Goal: Task Accomplishment & Management: Manage account settings

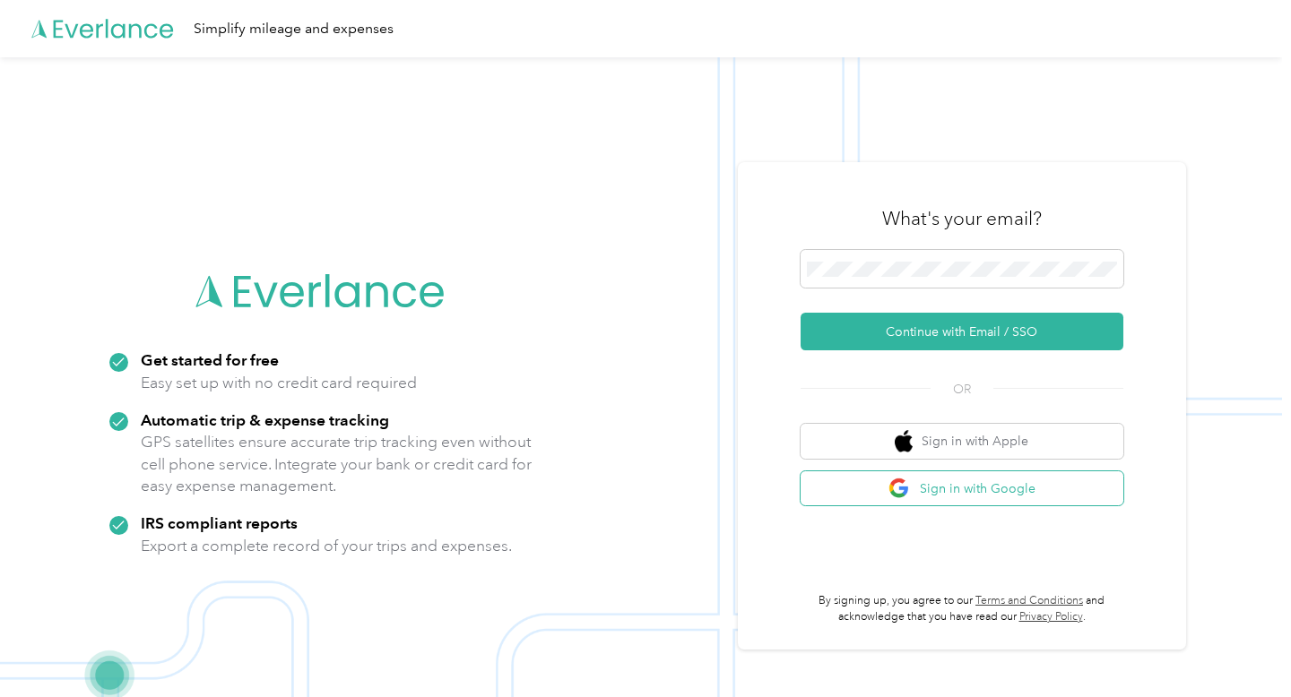
click at [921, 494] on button "Sign in with Google" at bounding box center [961, 488] width 323 height 35
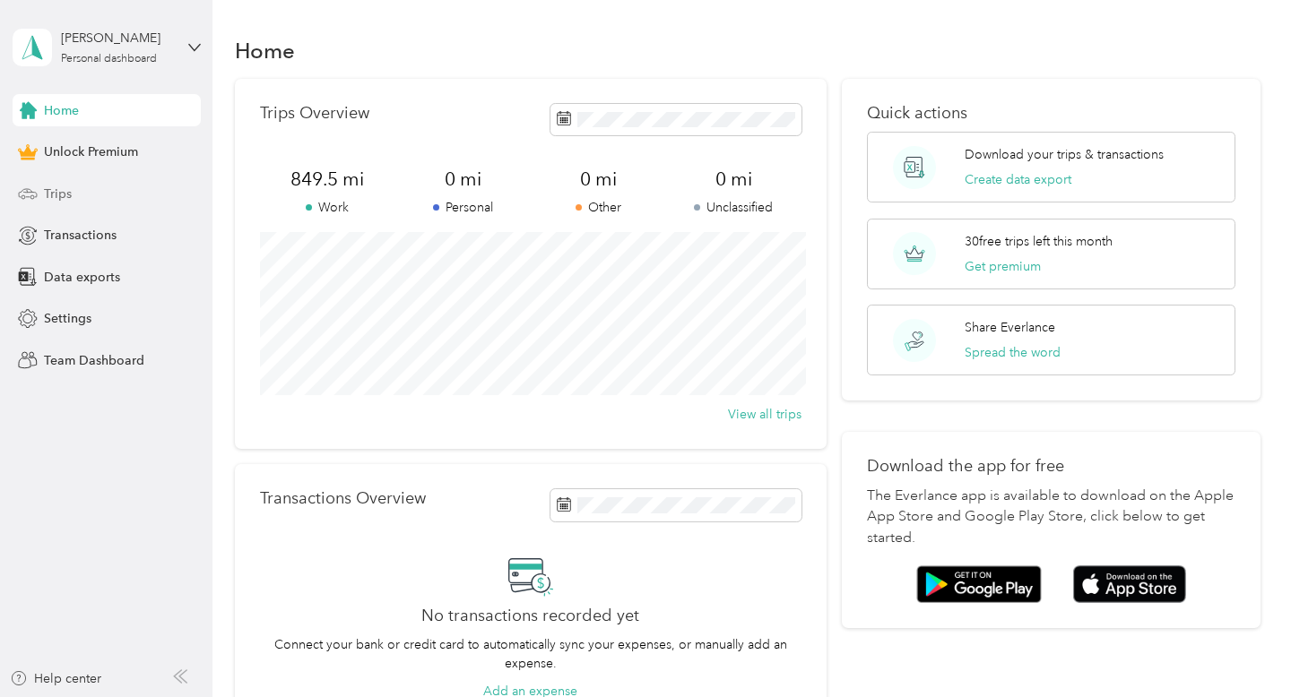
click at [49, 197] on span "Trips" at bounding box center [58, 194] width 28 height 19
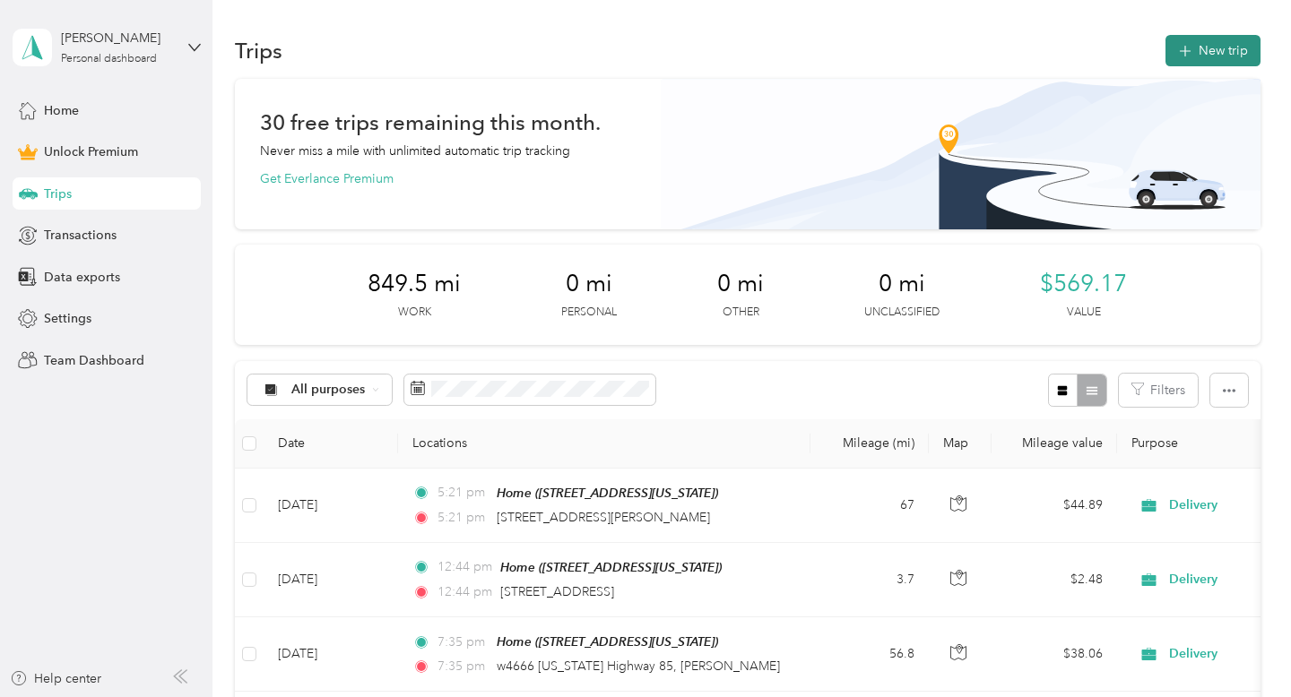
click at [1212, 48] on button "New trip" at bounding box center [1212, 50] width 95 height 31
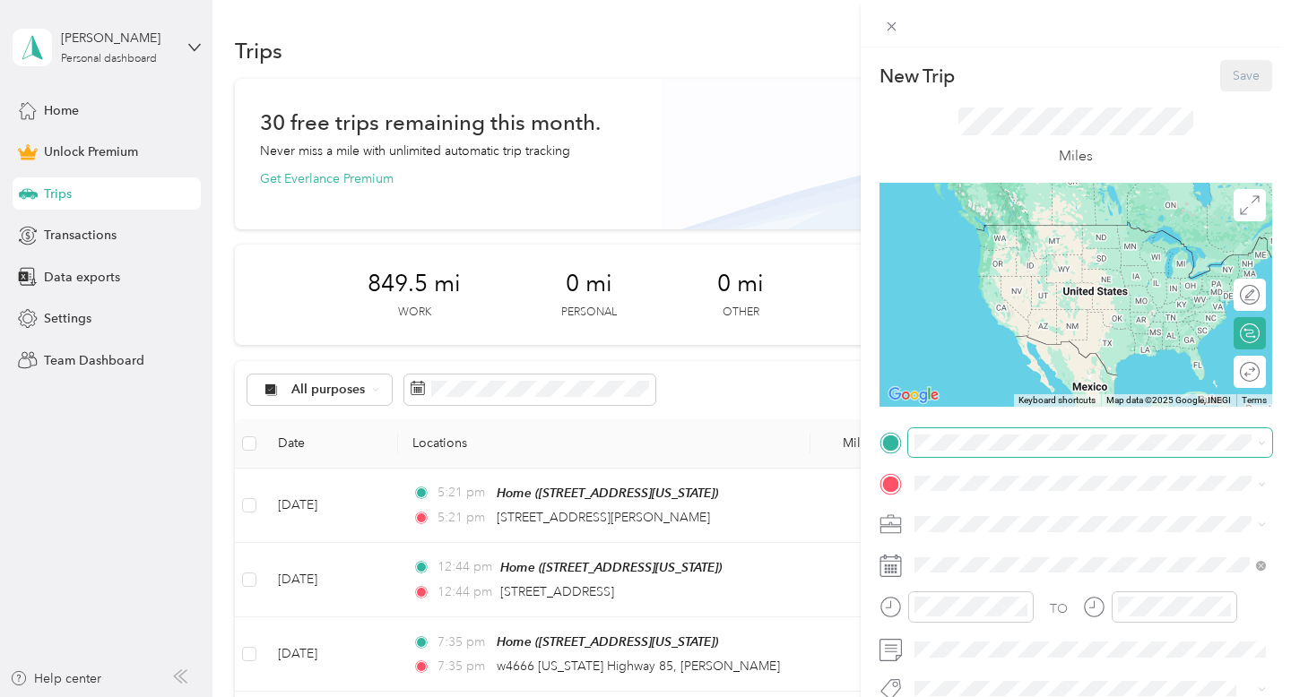
click at [949, 456] on span at bounding box center [1090, 442] width 364 height 29
click at [968, 543] on div "Home [STREET_ADDRESS][US_STATE]" at bounding box center [1037, 525] width 179 height 38
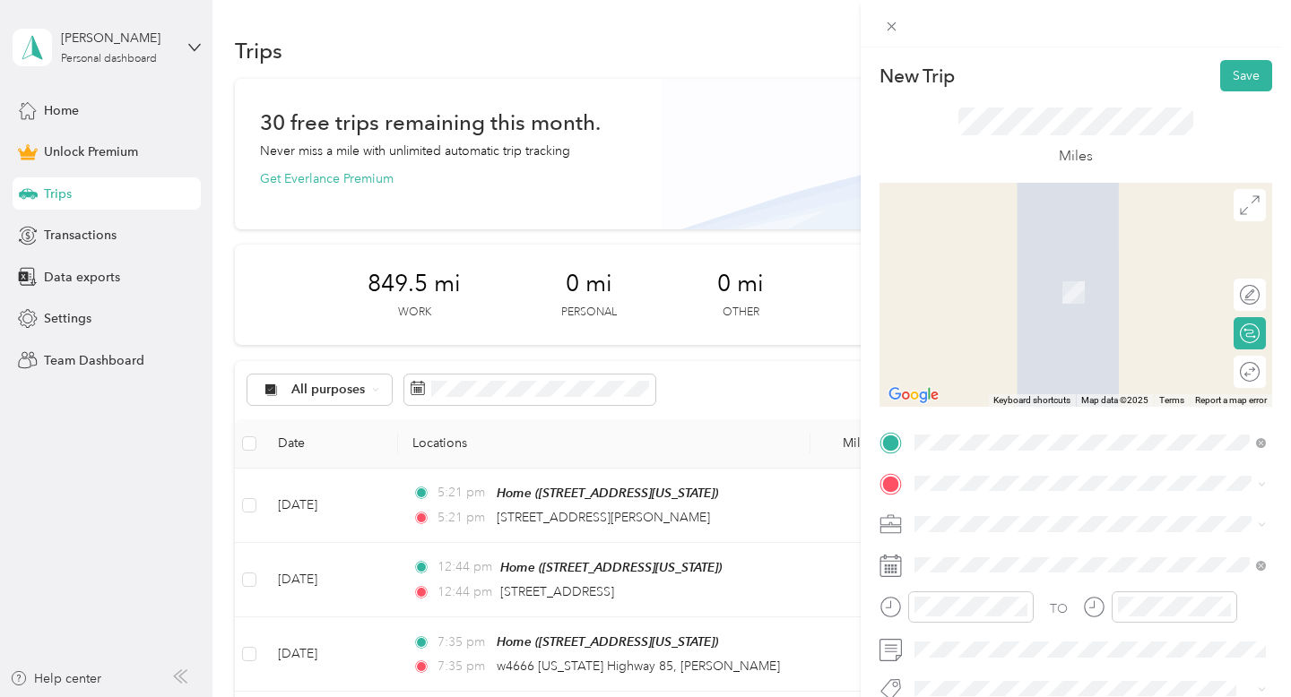
click at [944, 335] on span "Delivery" at bounding box center [944, 335] width 47 height 15
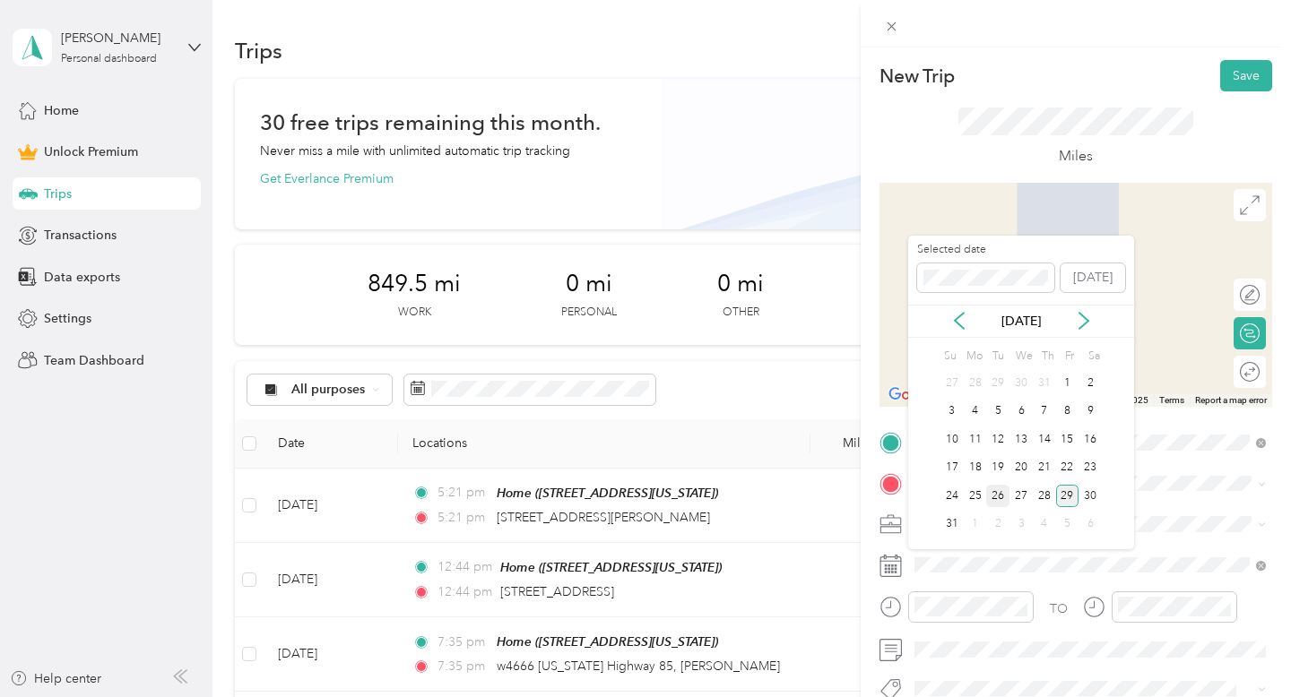
click at [999, 498] on div "26" at bounding box center [997, 496] width 23 height 22
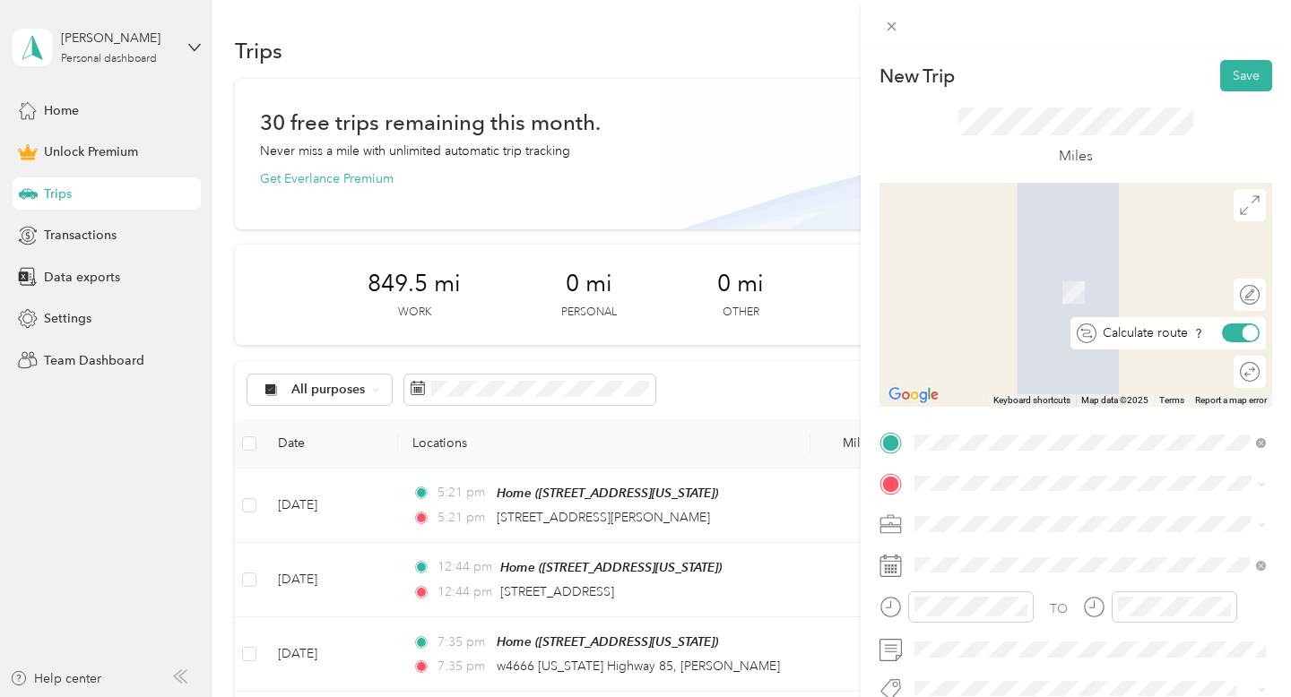
click at [1245, 336] on div at bounding box center [1250, 333] width 16 height 16
click at [1232, 325] on div at bounding box center [1232, 333] width 16 height 16
click at [1248, 367] on div "Round trip" at bounding box center [1190, 371] width 138 height 19
click at [1232, 369] on div "Round trip" at bounding box center [1190, 371] width 138 height 19
click at [974, 637] on div "Rock Falls [STREET_ADDRESS][US_STATE][US_STATE]" at bounding box center [1070, 622] width 245 height 38
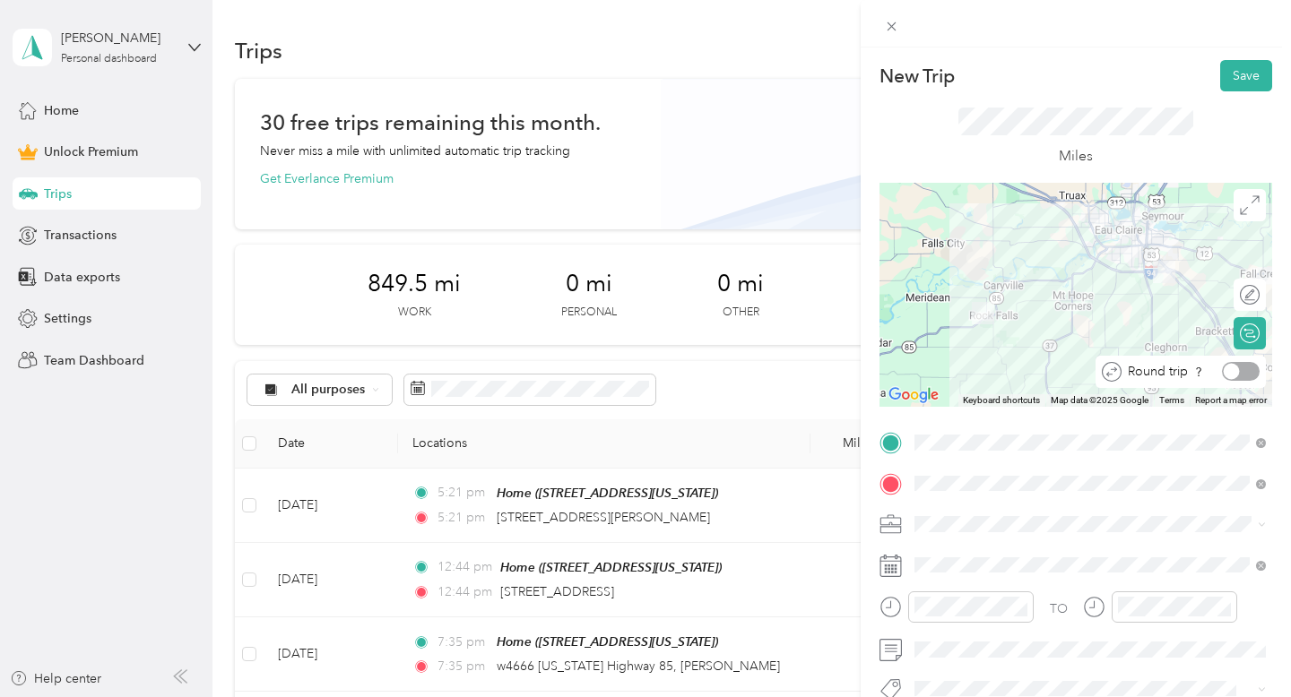
click at [1234, 370] on div at bounding box center [1232, 372] width 16 height 16
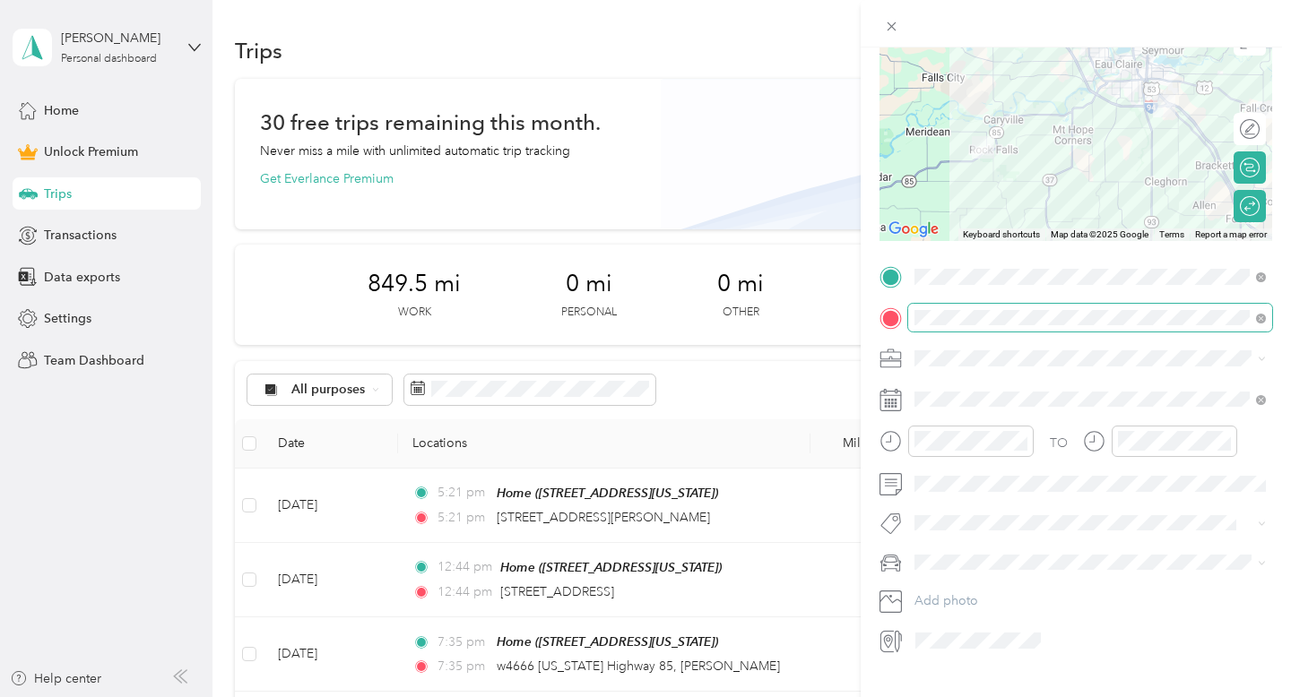
scroll to position [178, 0]
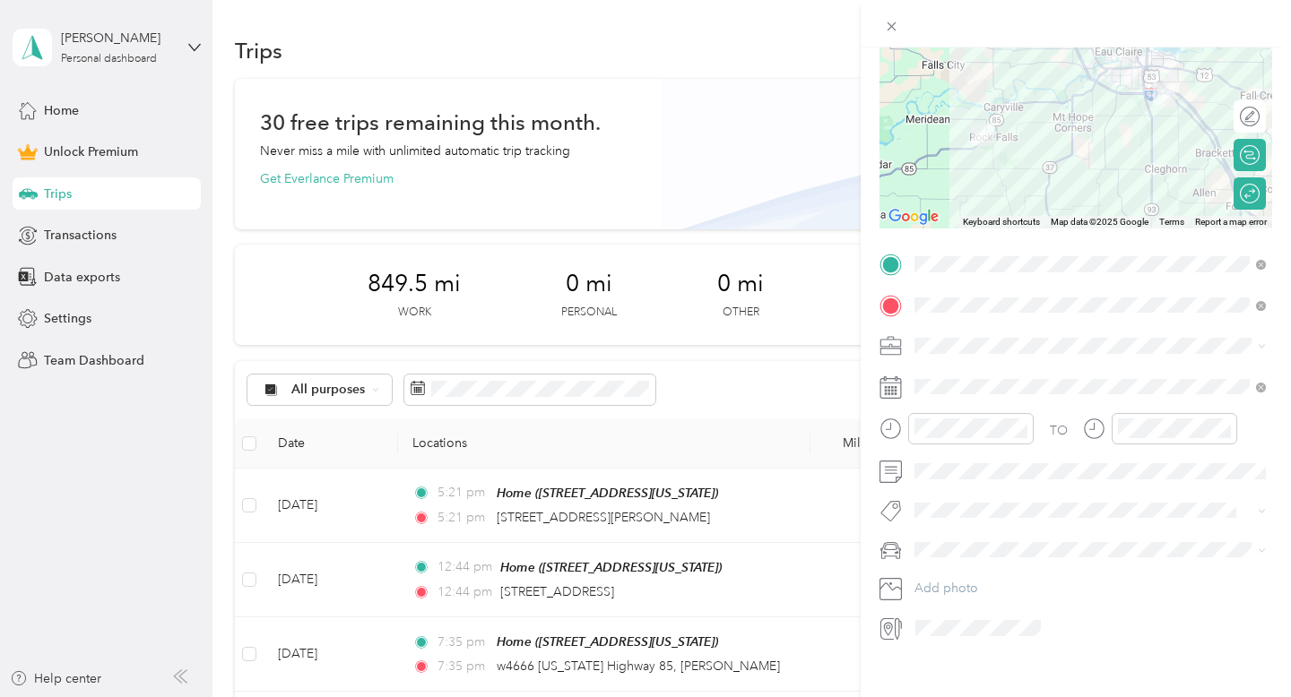
click at [906, 549] on div at bounding box center [1075, 550] width 393 height 29
click at [951, 579] on span "Toyota Rav4" at bounding box center [955, 581] width 69 height 15
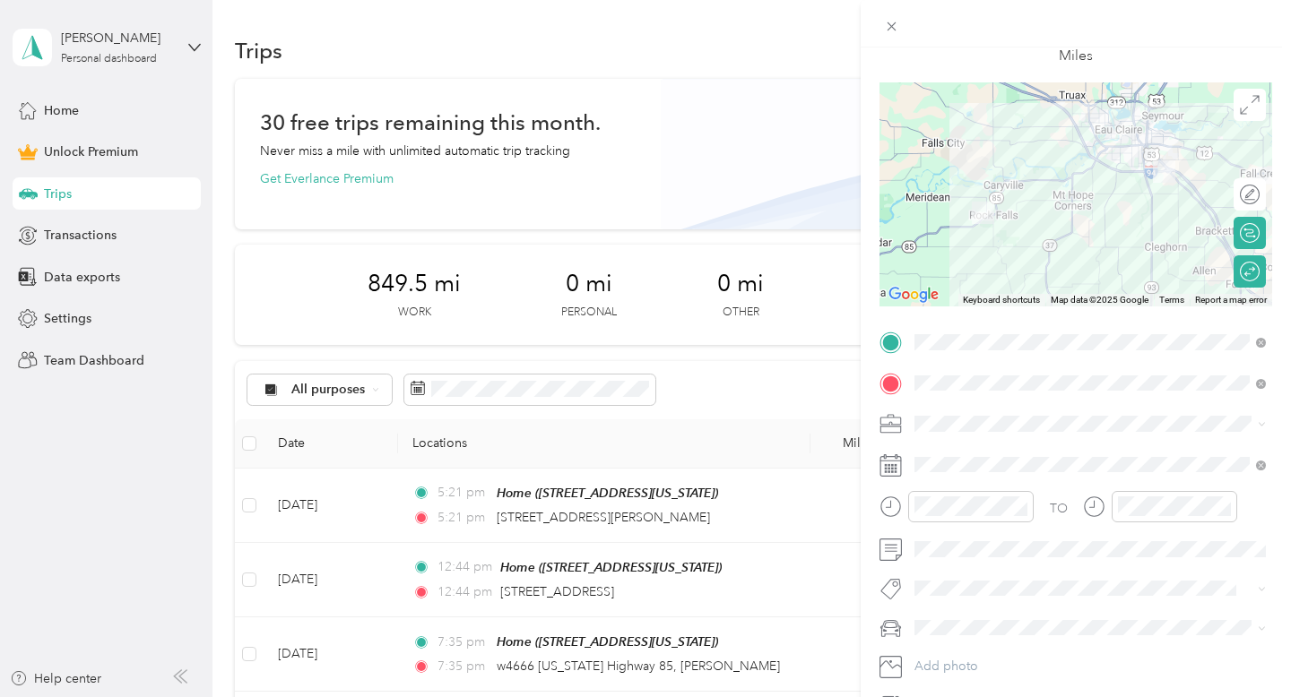
scroll to position [0, 0]
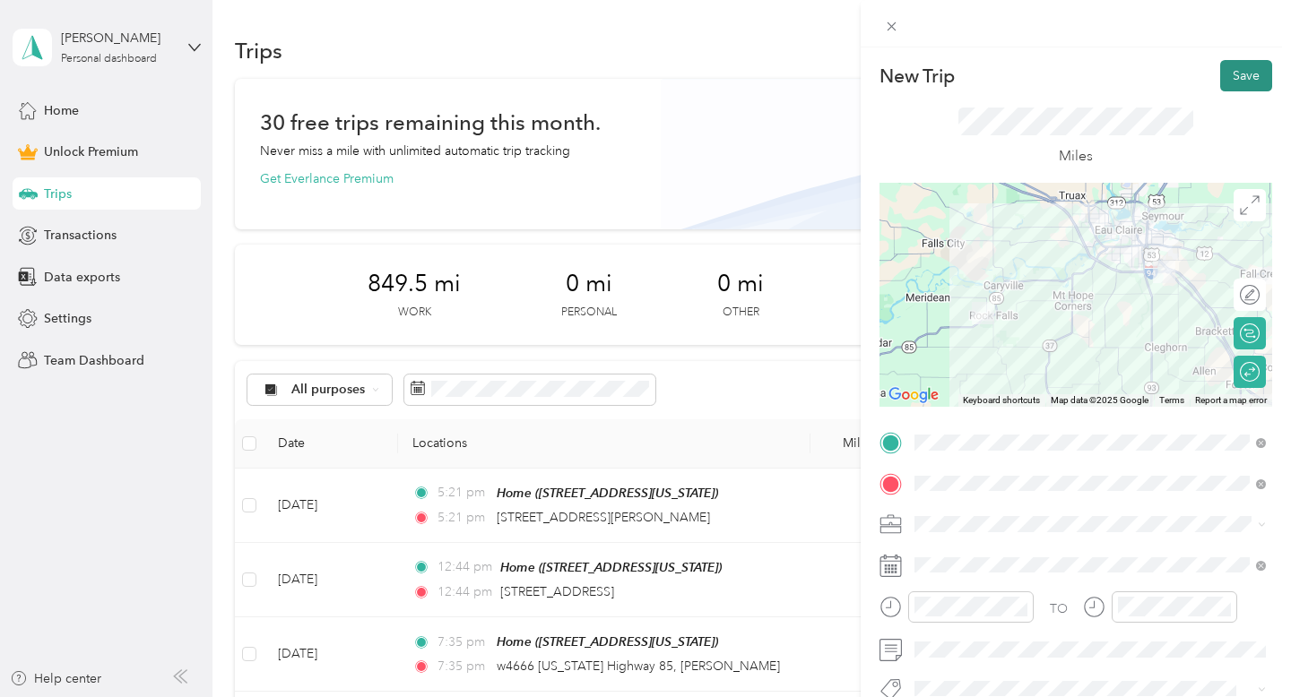
click at [1249, 76] on button "Save" at bounding box center [1246, 75] width 52 height 31
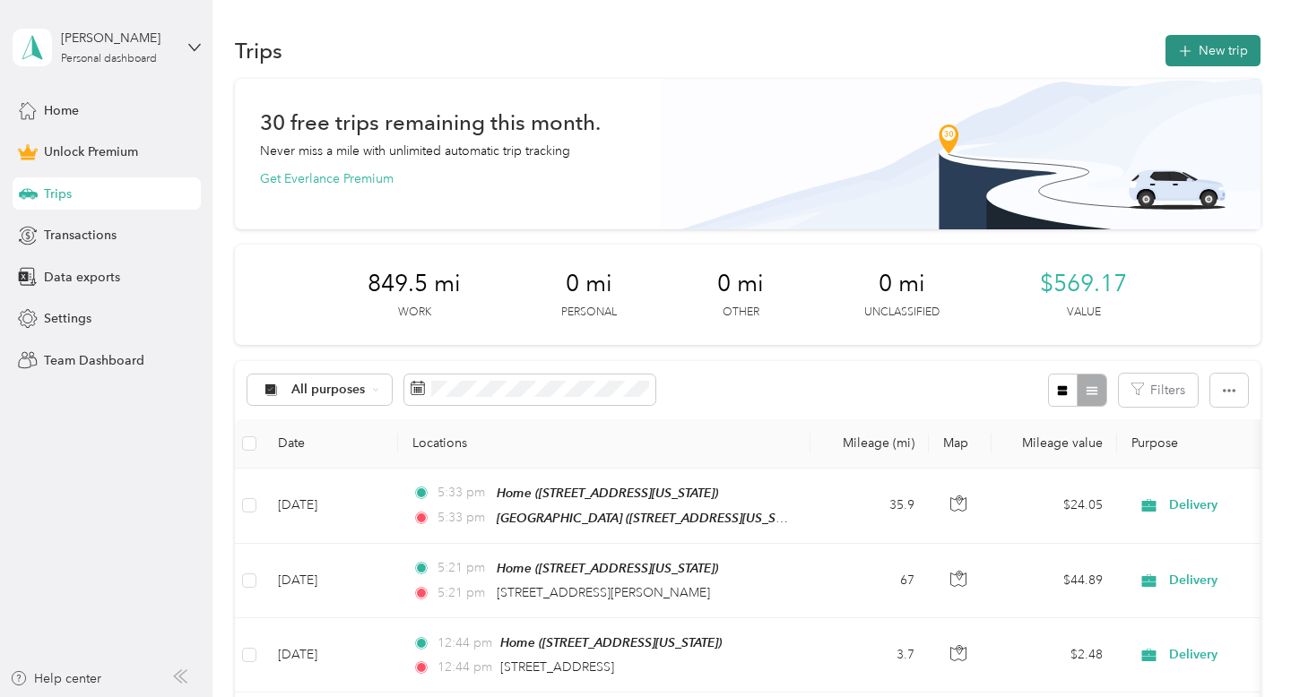
click at [1226, 50] on button "New trip" at bounding box center [1212, 50] width 95 height 31
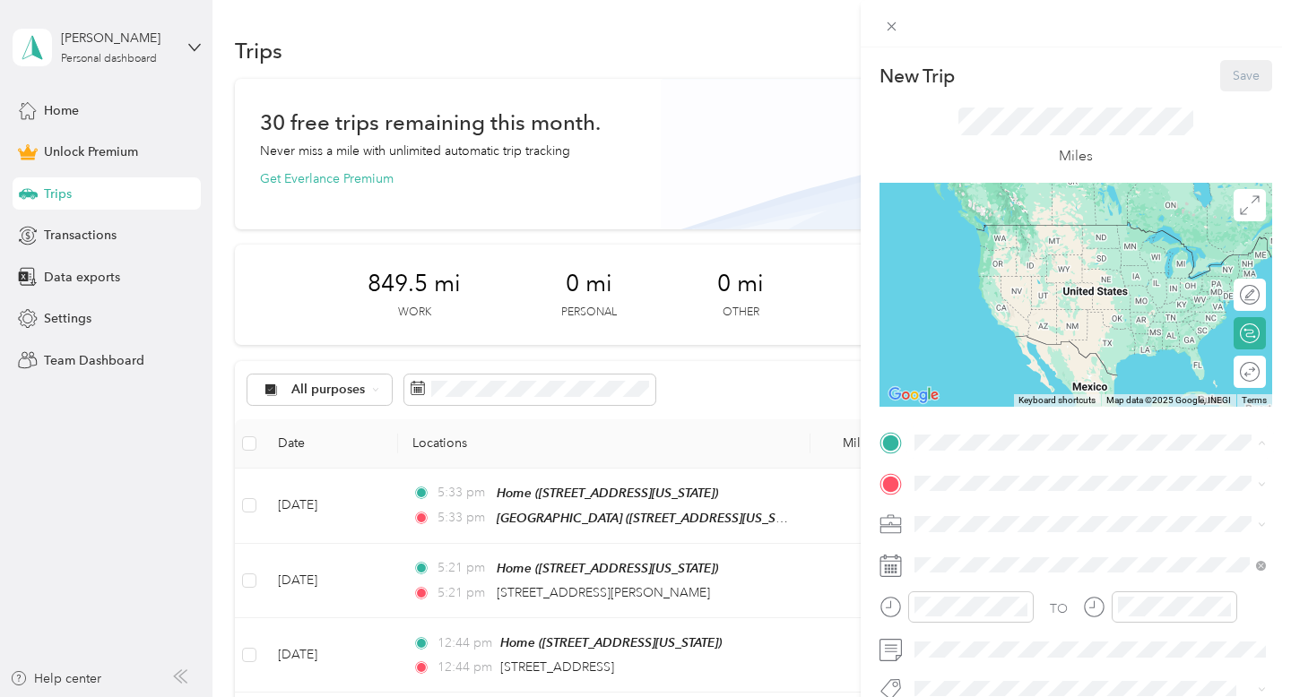
click at [982, 518] on div "Home [STREET_ADDRESS][US_STATE]" at bounding box center [1037, 525] width 179 height 38
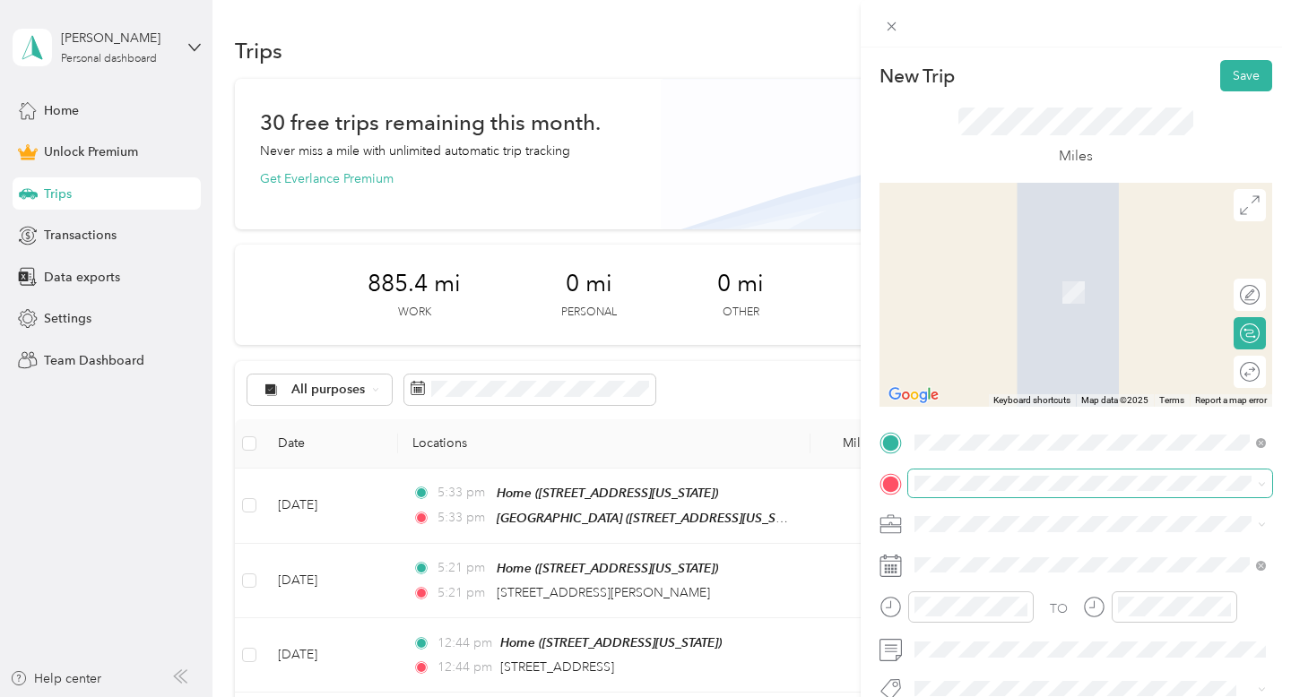
click at [983, 493] on span at bounding box center [1090, 484] width 364 height 29
click at [999, 311] on ol "From search results [GEOGRAPHIC_DATA][US_STATE], [GEOGRAPHIC_DATA] [GEOGRAPHIC_…" at bounding box center [1090, 334] width 364 height 205
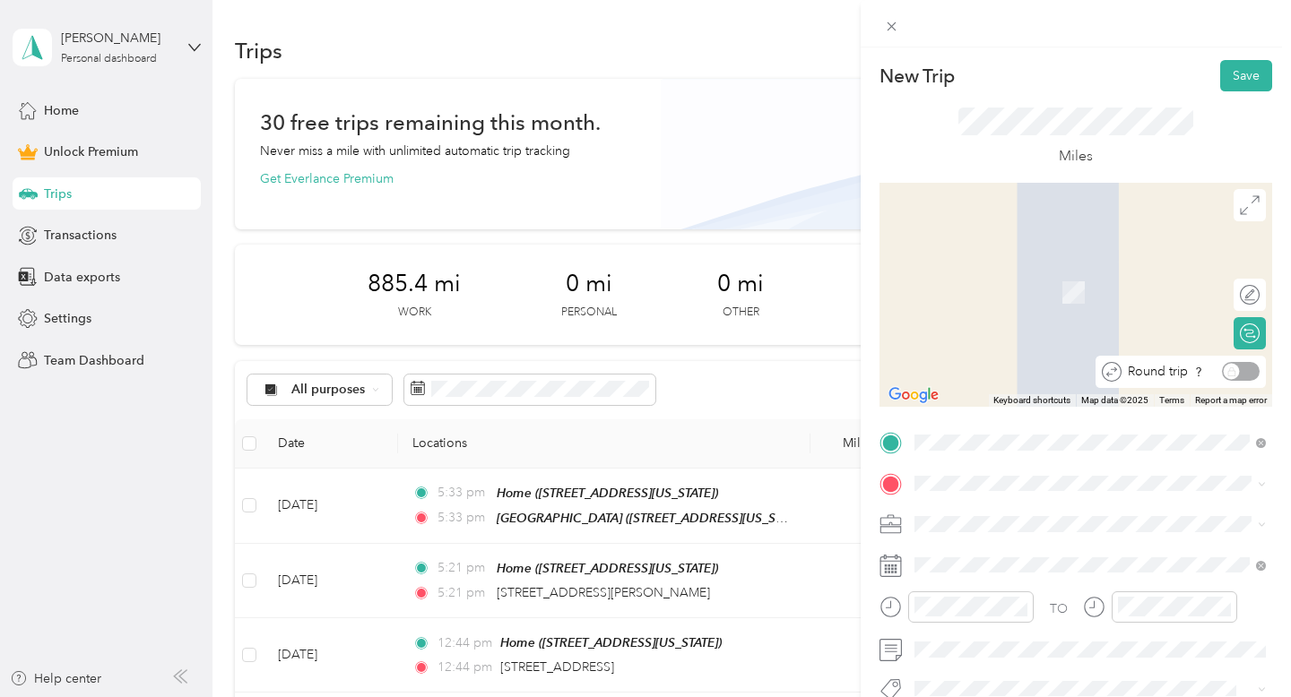
click at [1240, 374] on div "Round trip" at bounding box center [1190, 371] width 138 height 19
click at [975, 290] on span "[STREET_ADDRESS][US_STATE]" at bounding box center [1037, 282] width 179 height 16
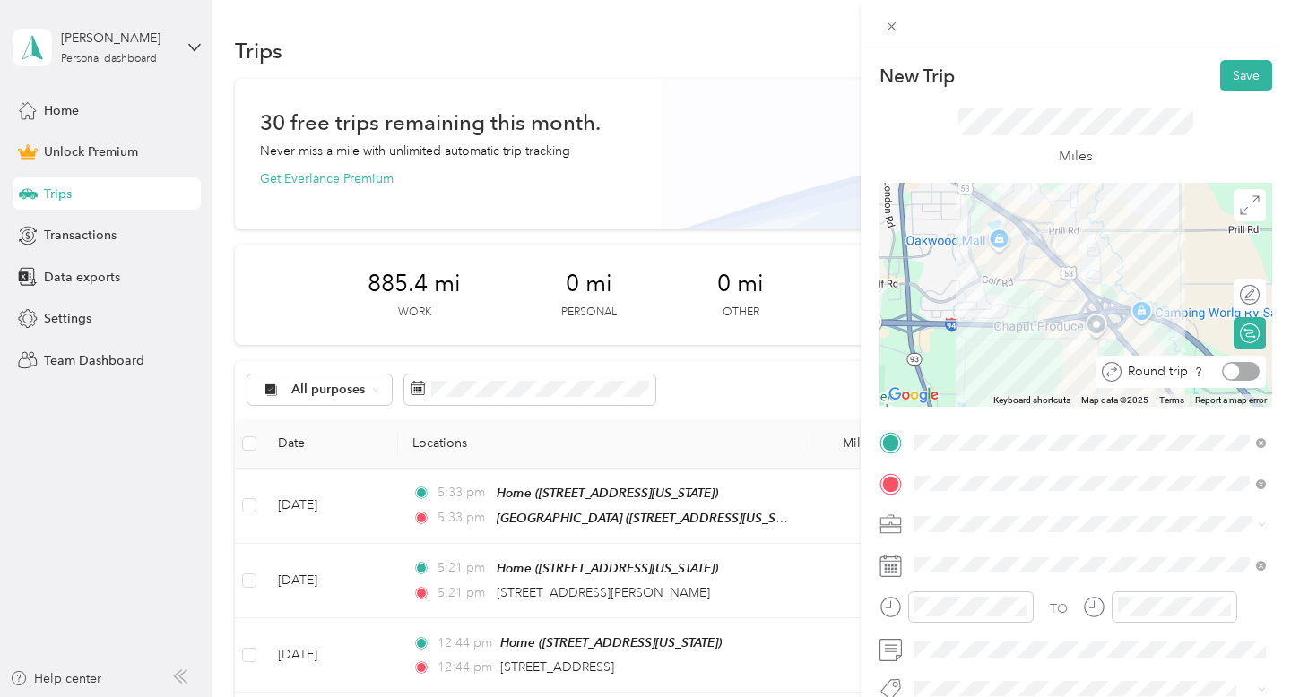
click at [1234, 365] on div at bounding box center [1232, 372] width 16 height 16
click at [981, 278] on li "Work" at bounding box center [1090, 272] width 364 height 31
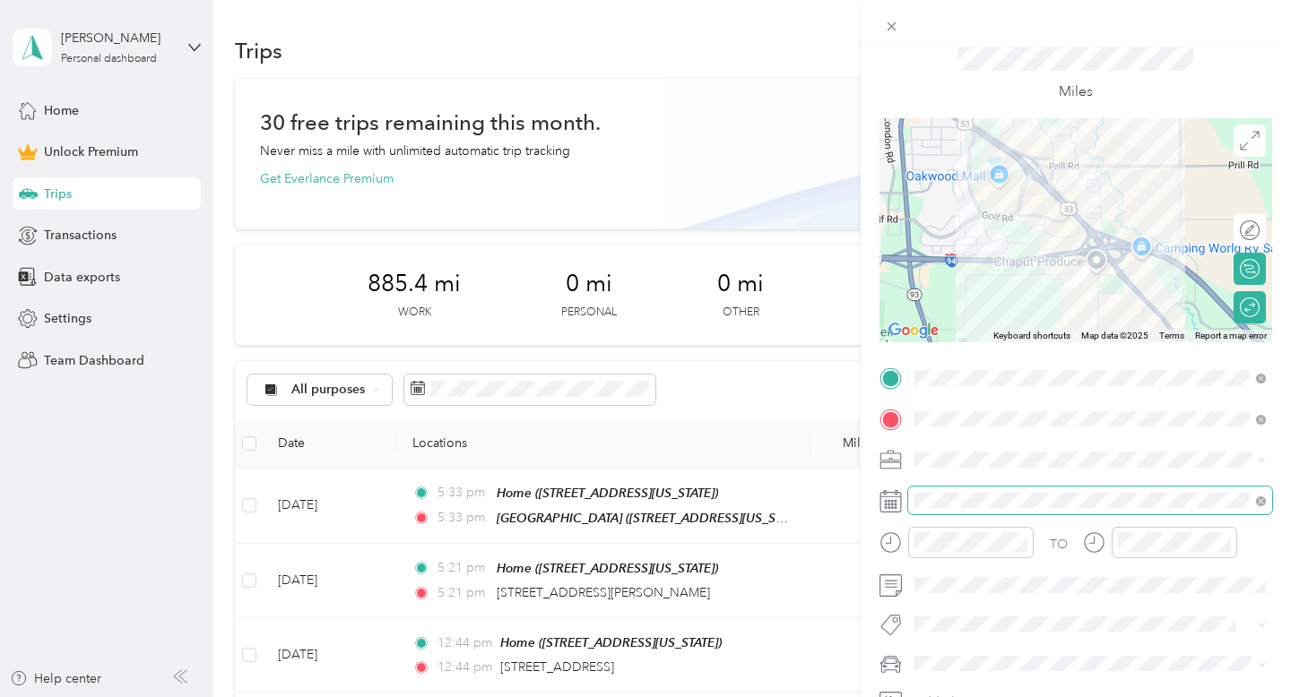
scroll to position [77, 0]
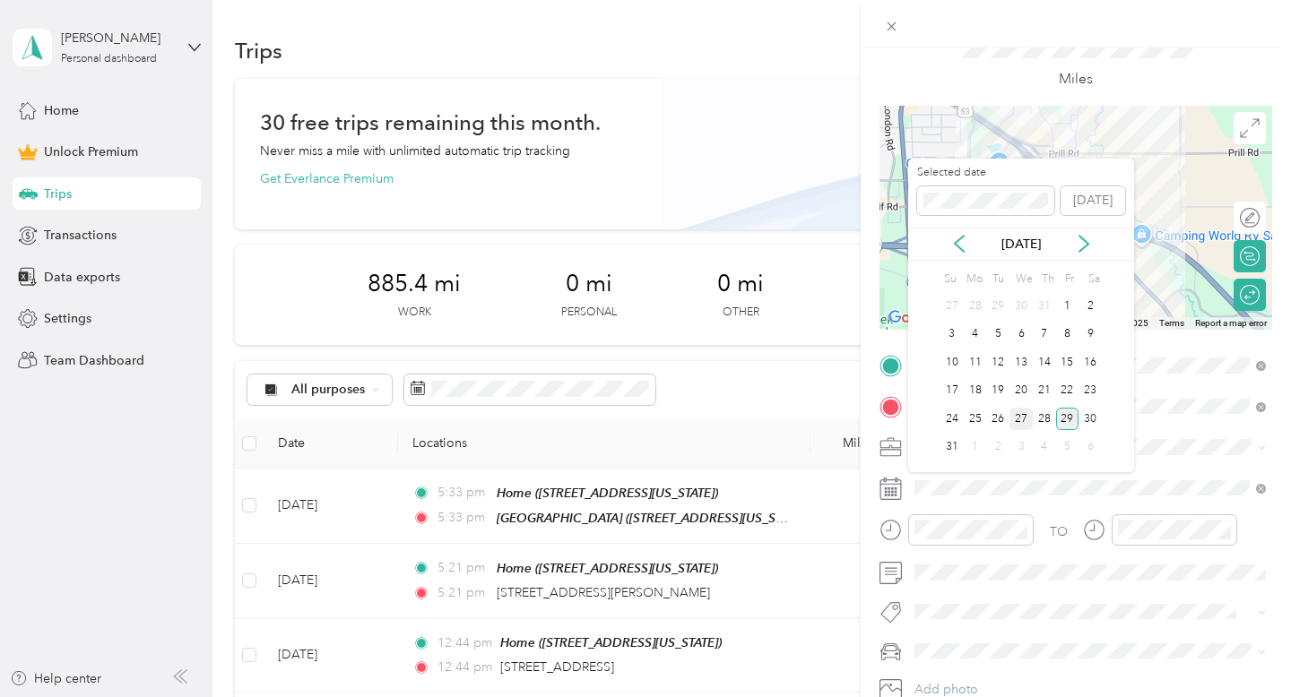
click at [1019, 418] on div "27" at bounding box center [1020, 419] width 23 height 22
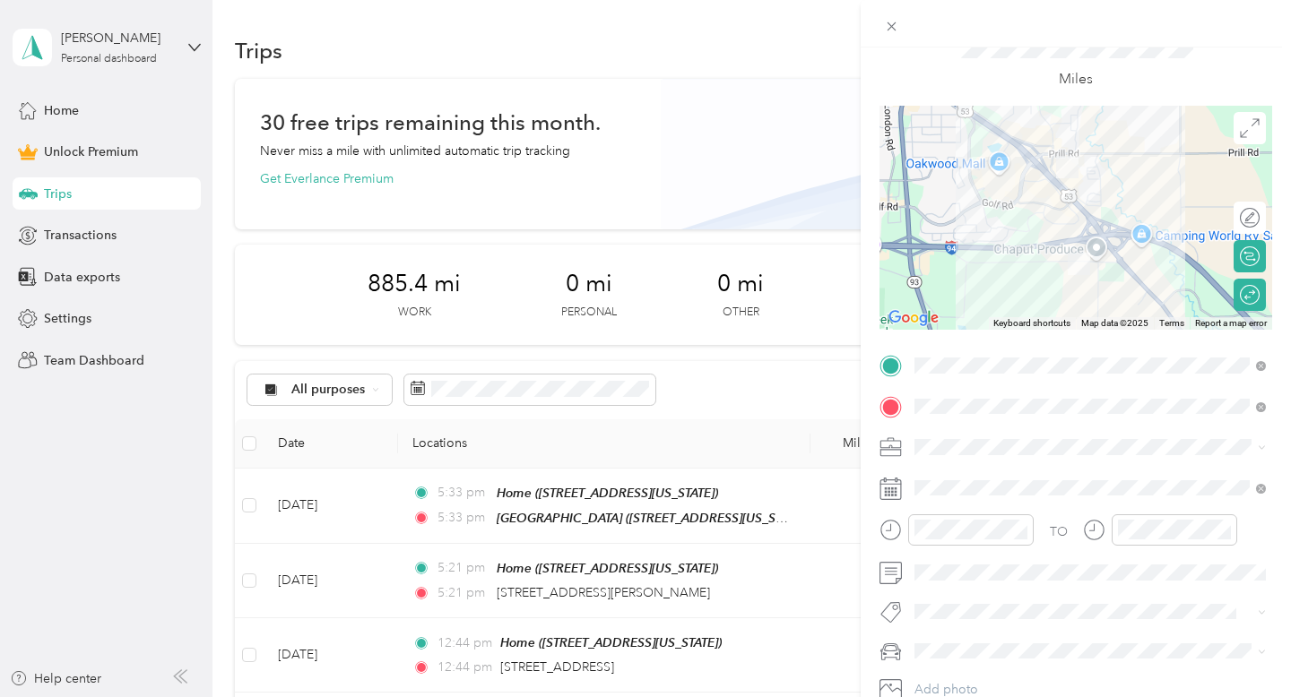
click at [950, 618] on div "Toyota Rav4" at bounding box center [1090, 619] width 339 height 19
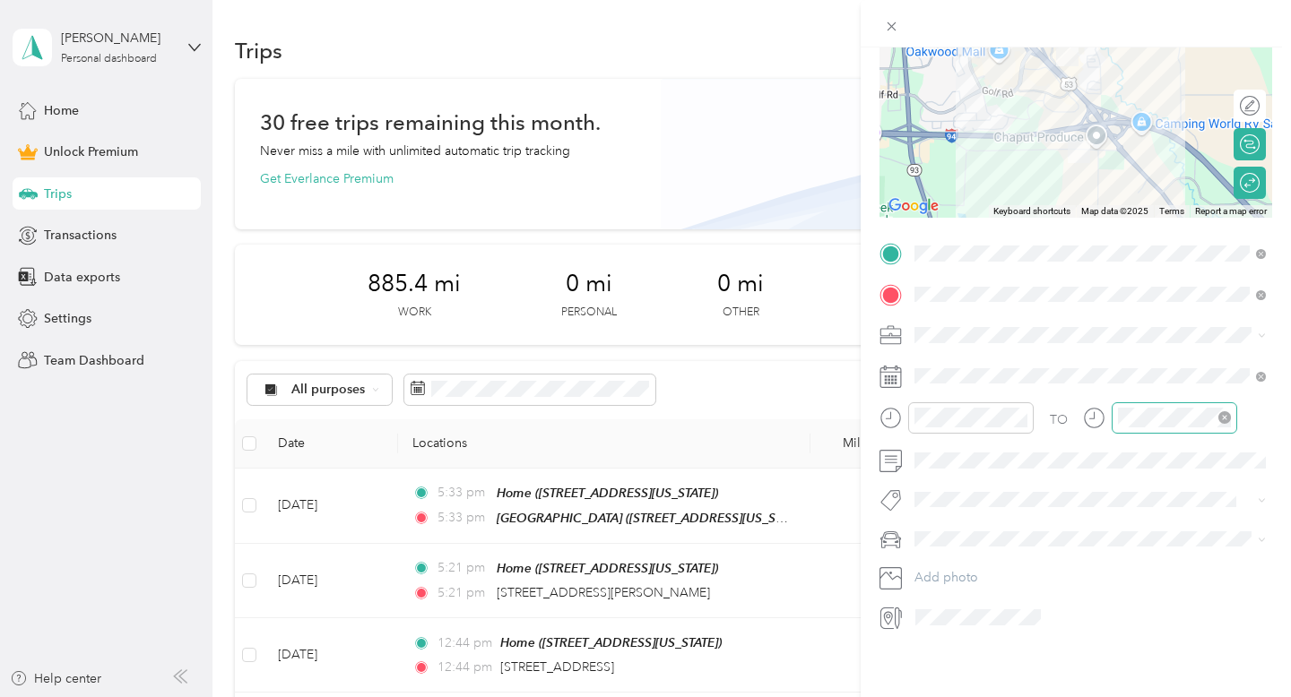
scroll to position [0, 0]
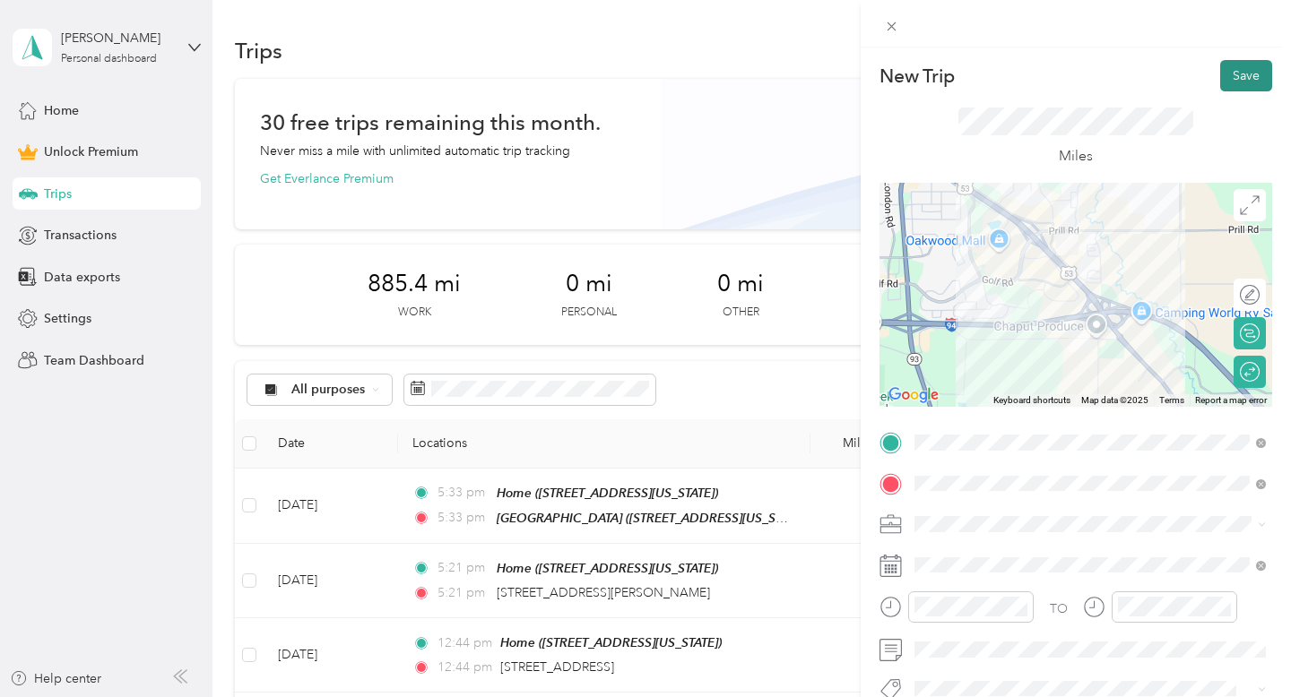
click at [1236, 79] on button "Save" at bounding box center [1246, 75] width 52 height 31
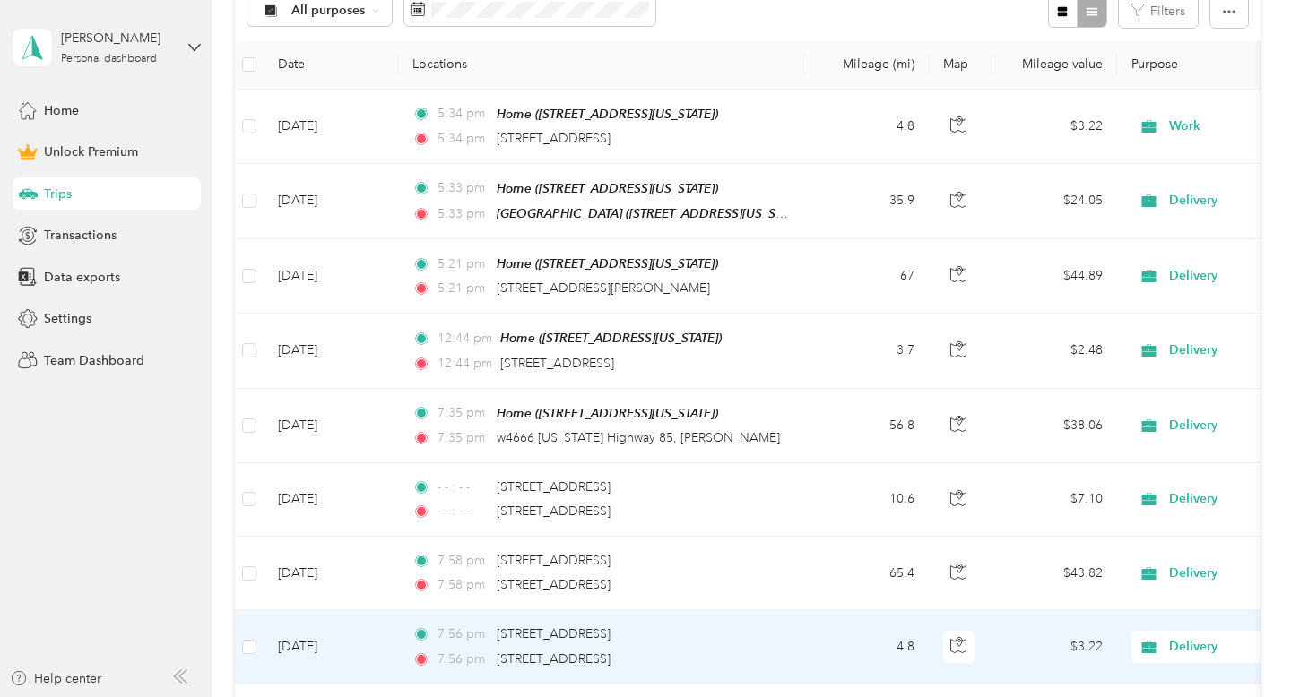
scroll to position [480, 0]
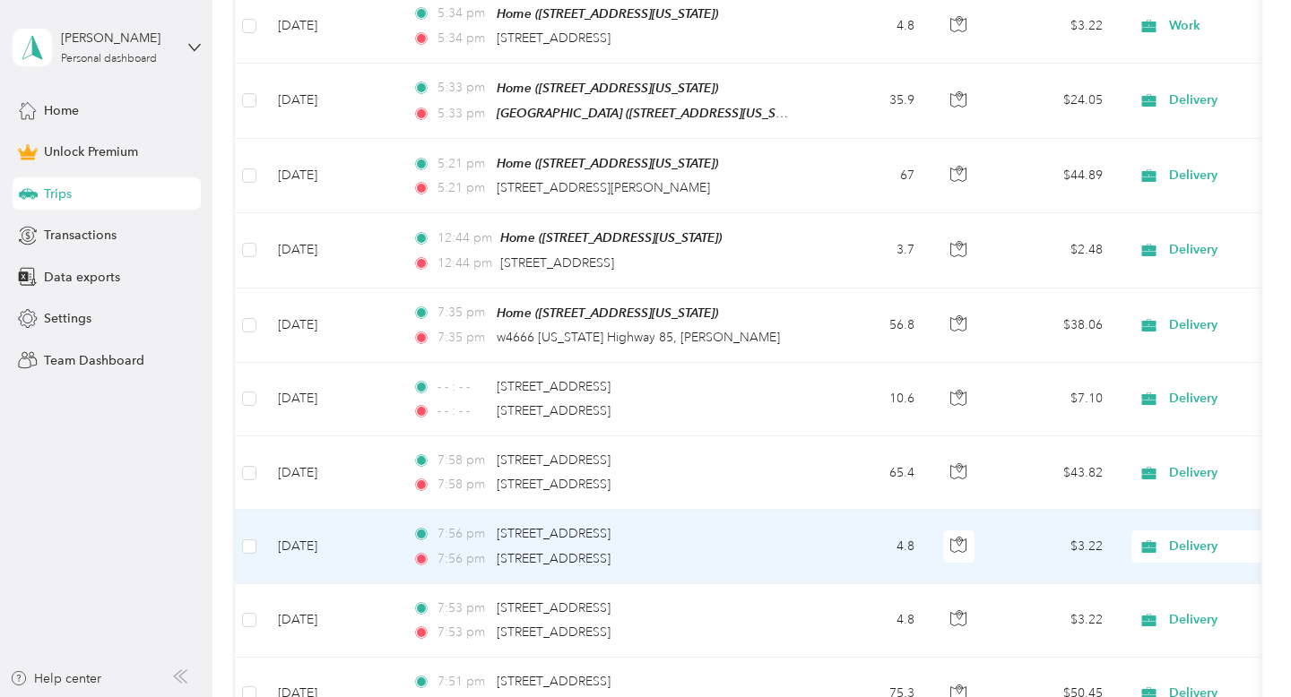
click at [1146, 547] on icon at bounding box center [1148, 547] width 14 height 13
click at [1133, 286] on span "Work" at bounding box center [1196, 285] width 166 height 19
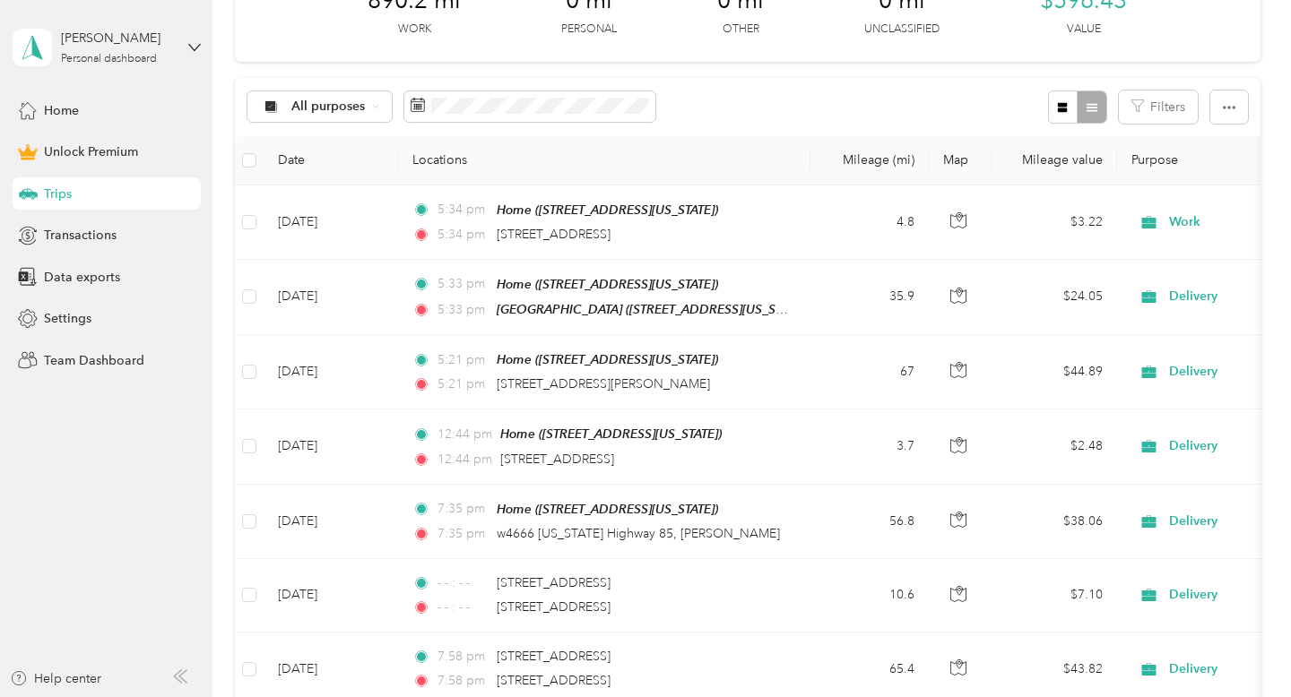
scroll to position [0, 0]
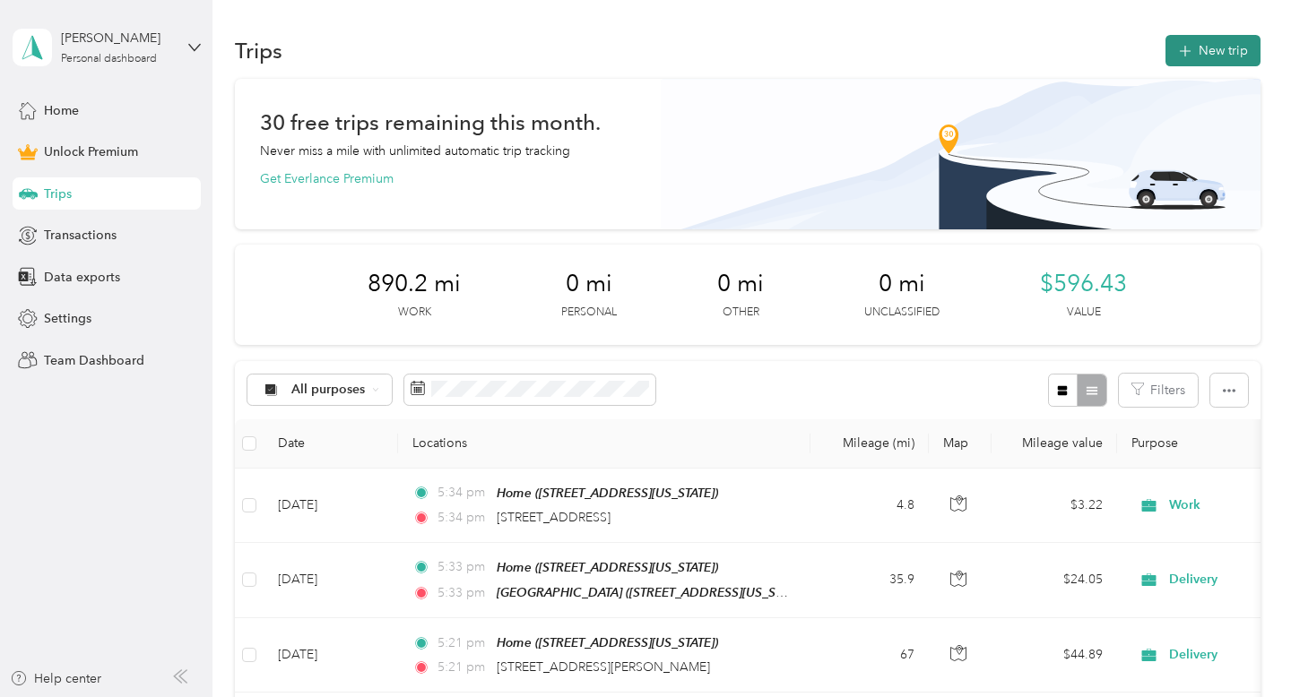
click at [1218, 47] on button "New trip" at bounding box center [1212, 50] width 95 height 31
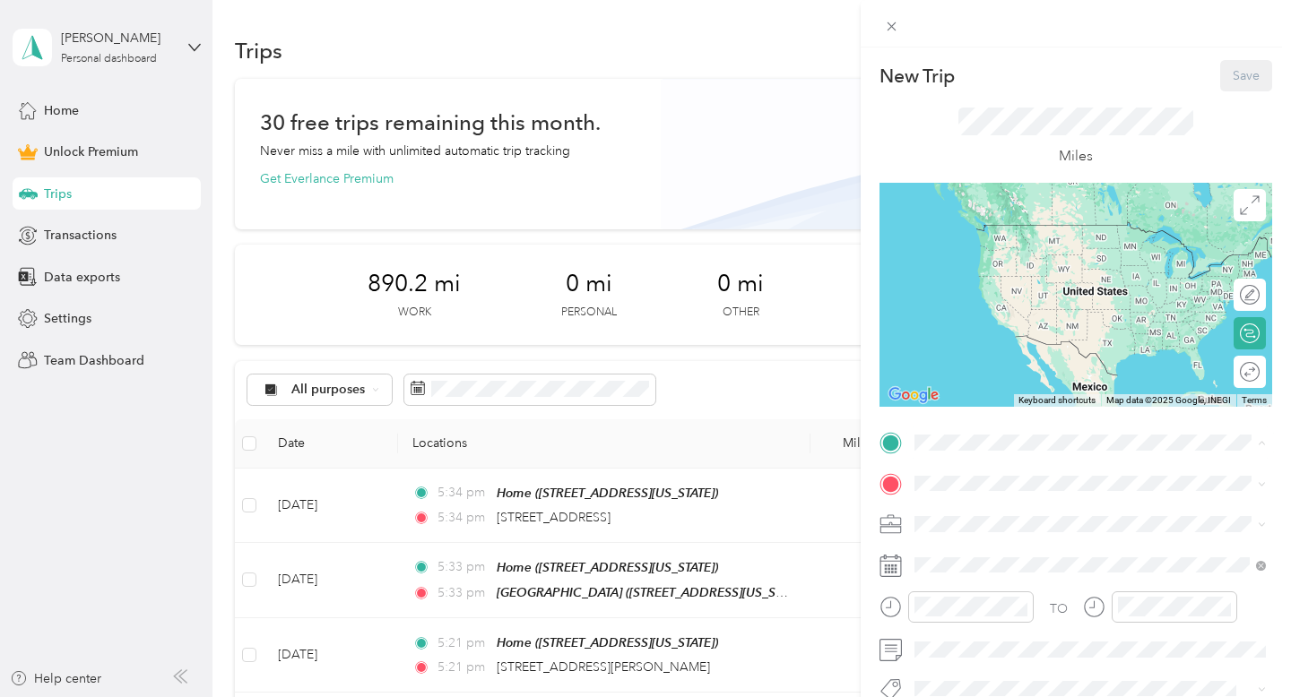
click at [959, 528] on span "[STREET_ADDRESS][US_STATE]" at bounding box center [1037, 533] width 179 height 15
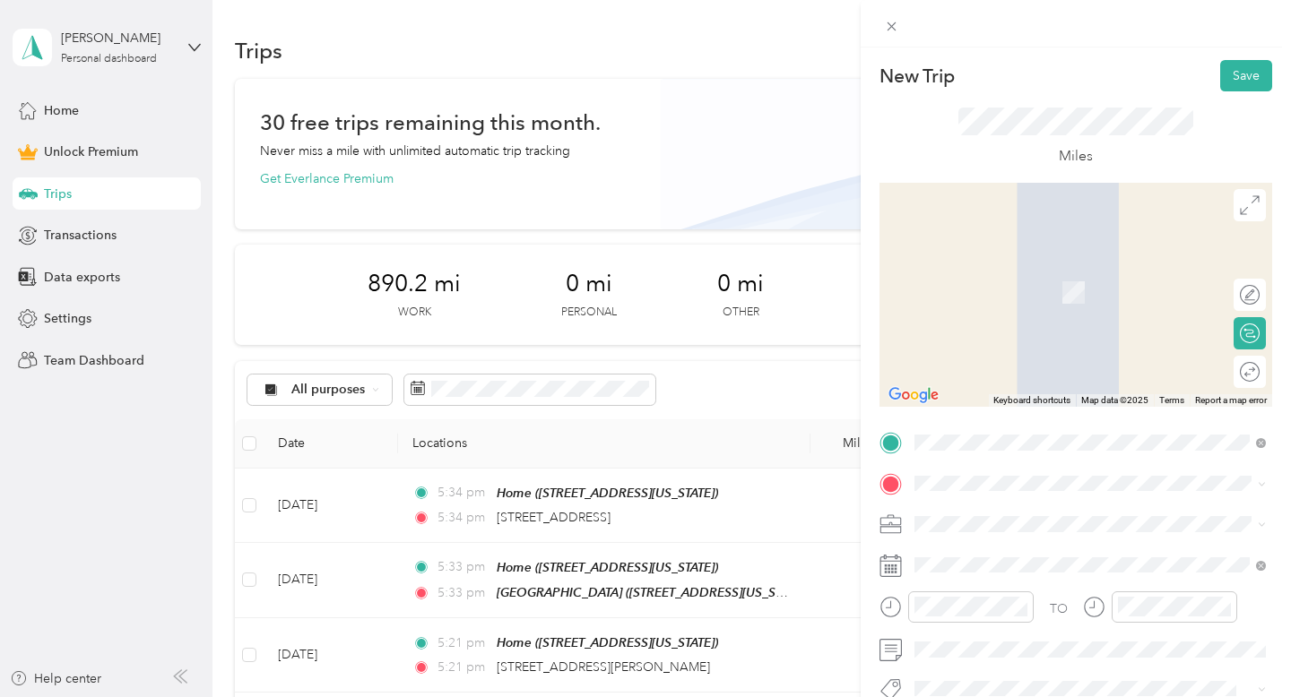
click at [1021, 272] on span "[STREET_ADDRESS][US_STATE]" at bounding box center [1037, 263] width 179 height 16
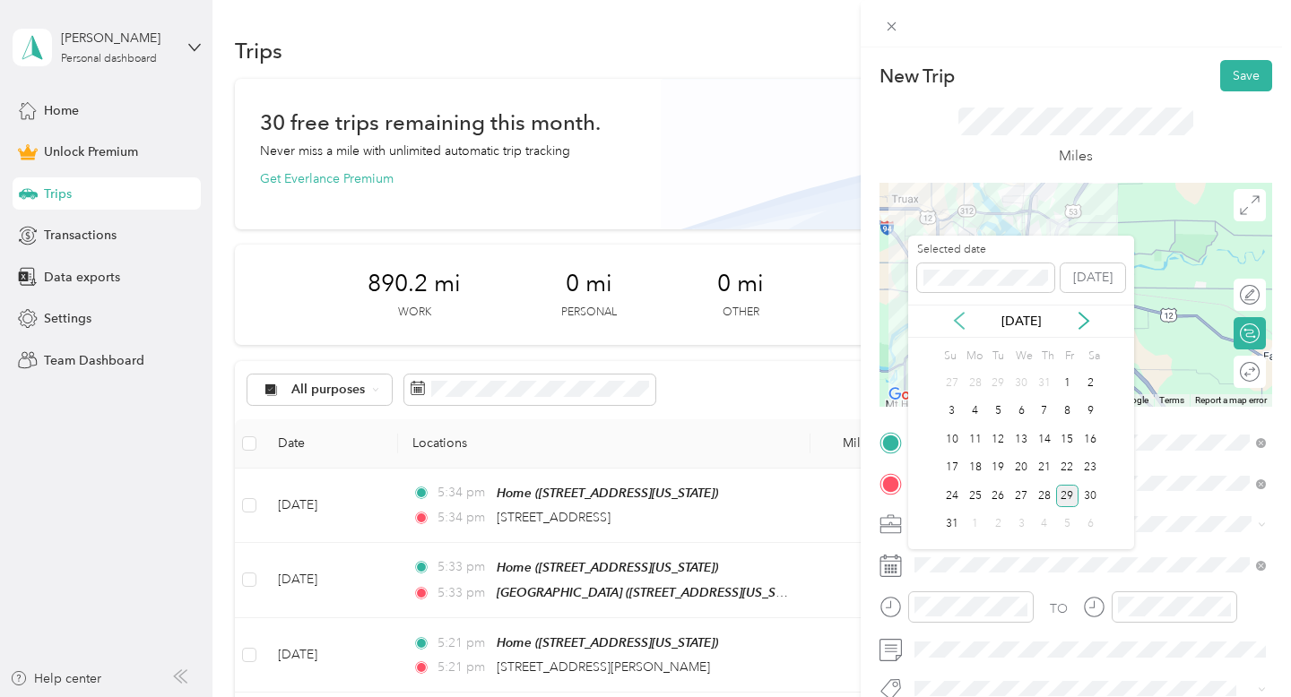
click at [960, 320] on icon at bounding box center [959, 321] width 18 height 18
click at [949, 464] on div "20" at bounding box center [951, 468] width 23 height 22
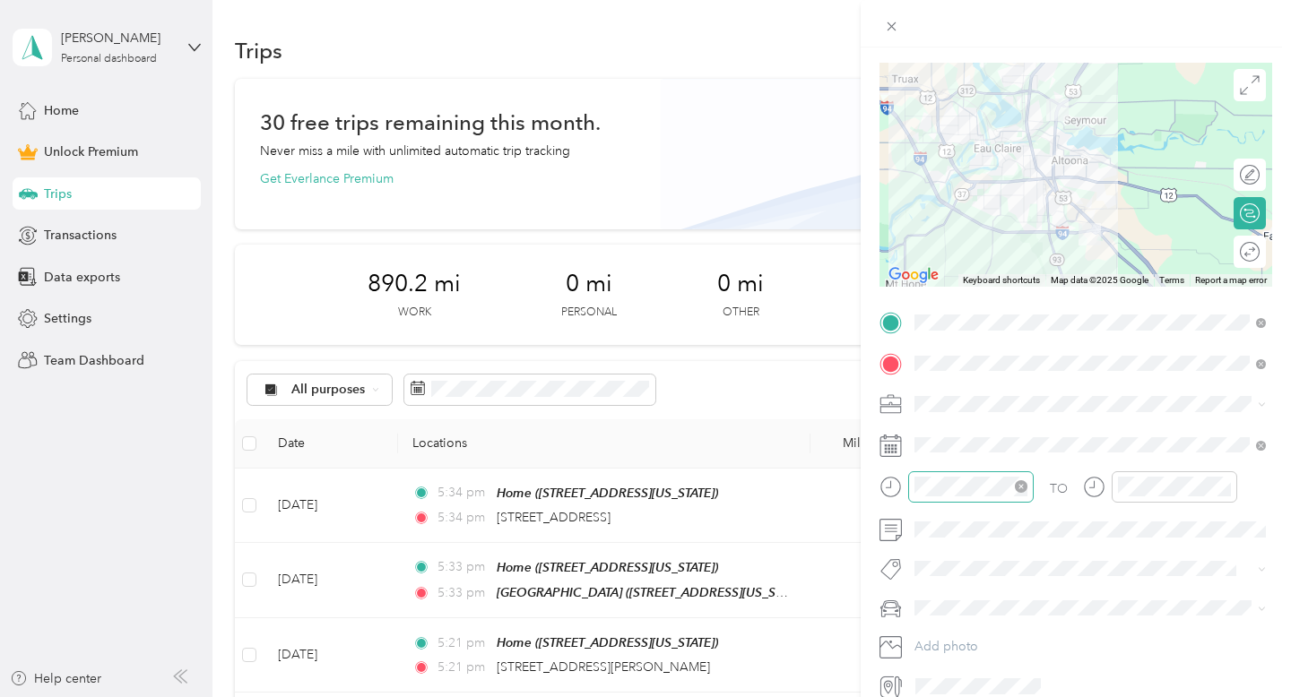
scroll to position [121, 0]
click at [939, 646] on li "Toyota Rav4" at bounding box center [1090, 638] width 364 height 31
click at [1250, 250] on div at bounding box center [1251, 250] width 16 height 19
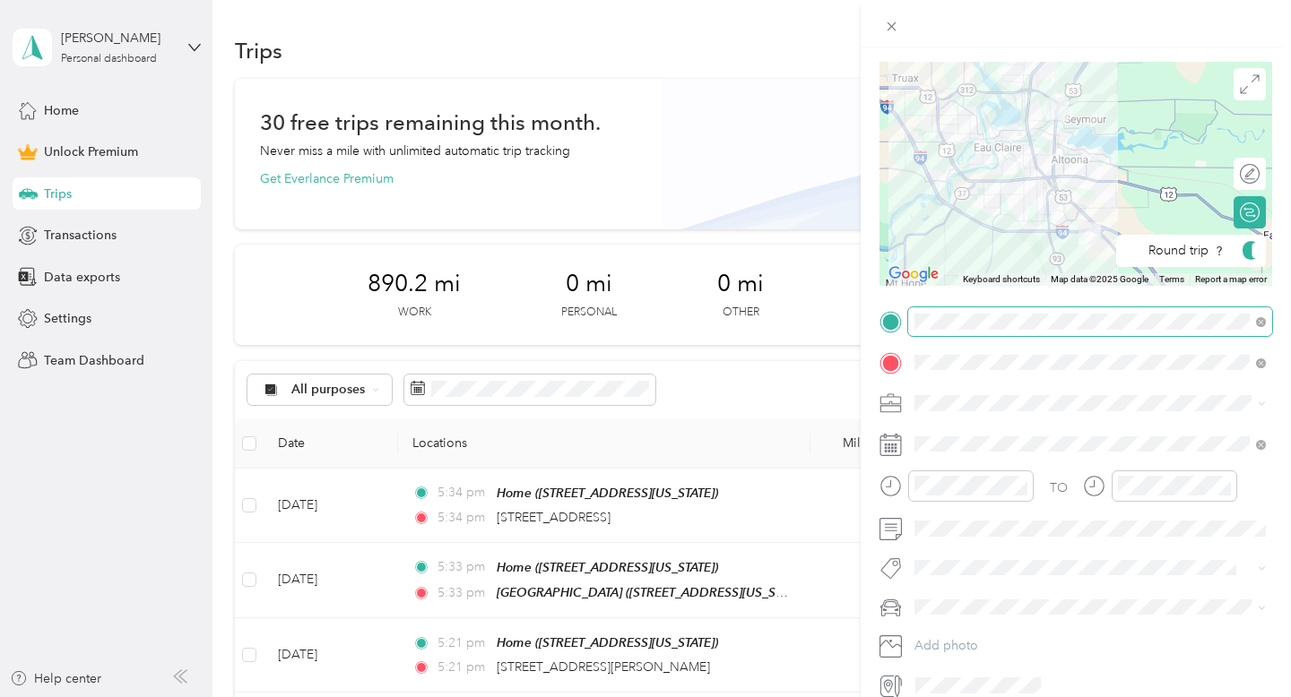
scroll to position [0, 0]
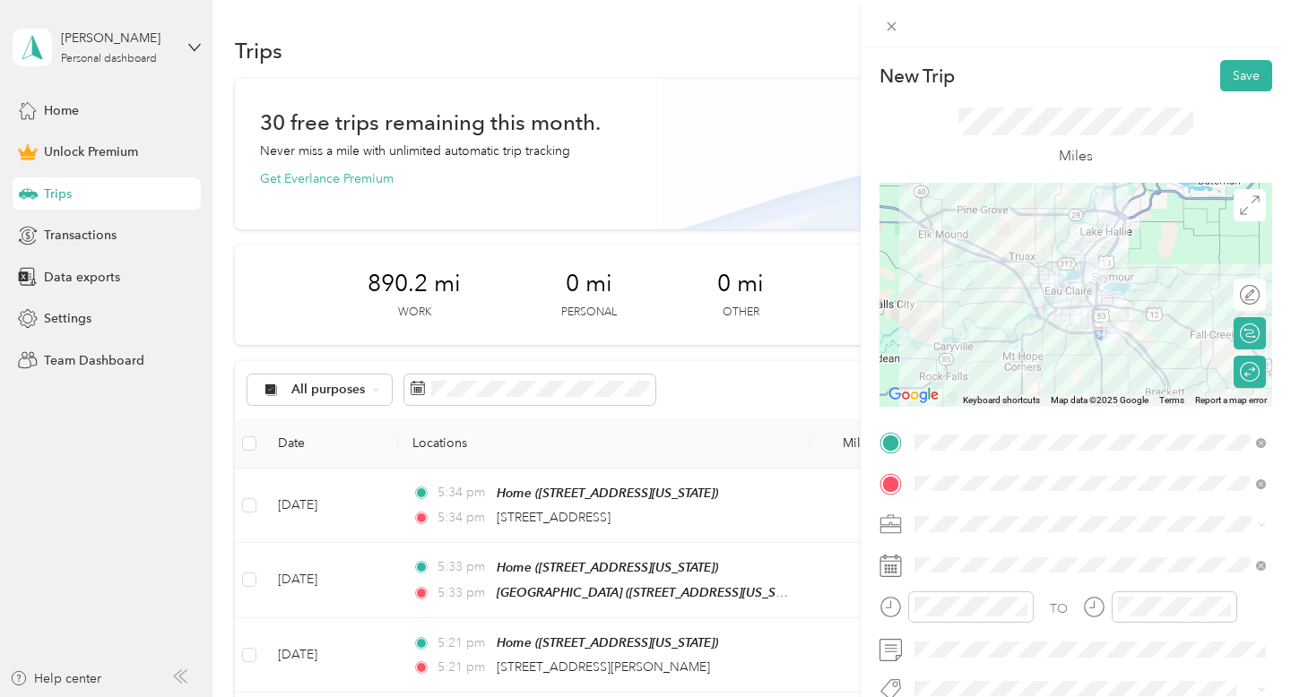
click at [949, 280] on li "Work" at bounding box center [1090, 269] width 364 height 31
click at [1237, 72] on button "Save" at bounding box center [1246, 75] width 52 height 31
